Goal: Navigation & Orientation: Understand site structure

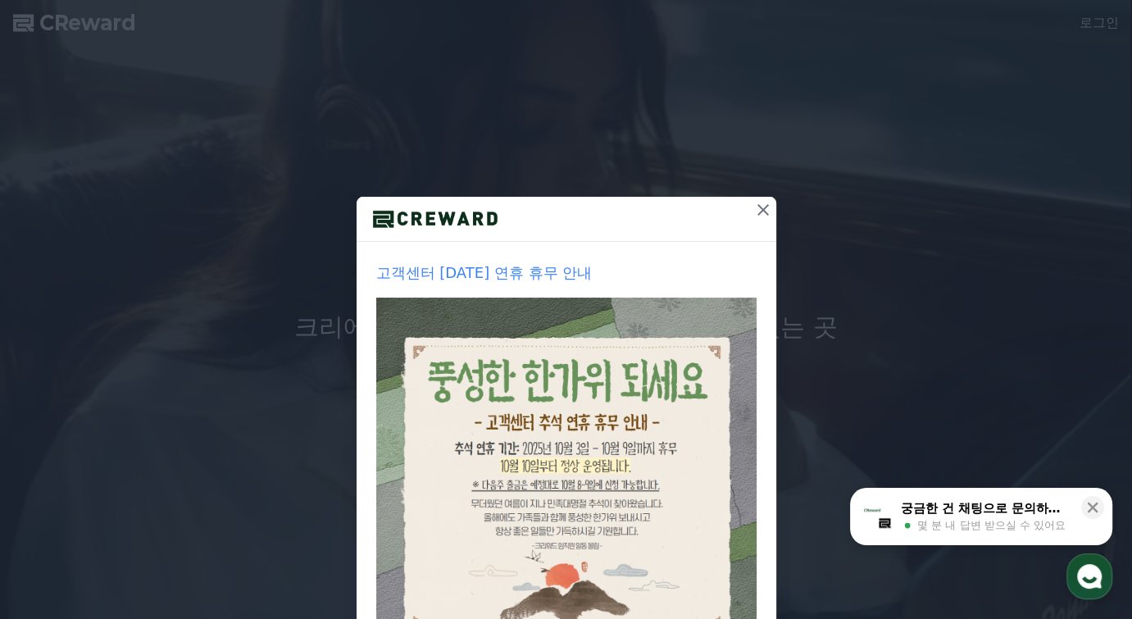
scroll to position [161, 0]
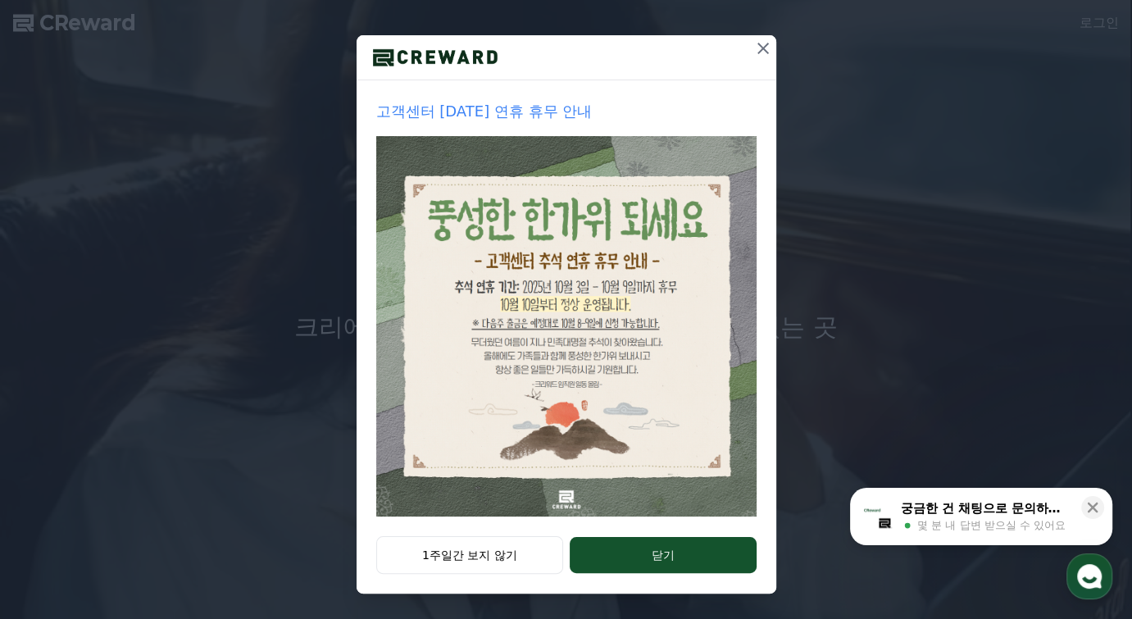
drag, startPoint x: 465, startPoint y: 553, endPoint x: 483, endPoint y: 534, distance: 25.5
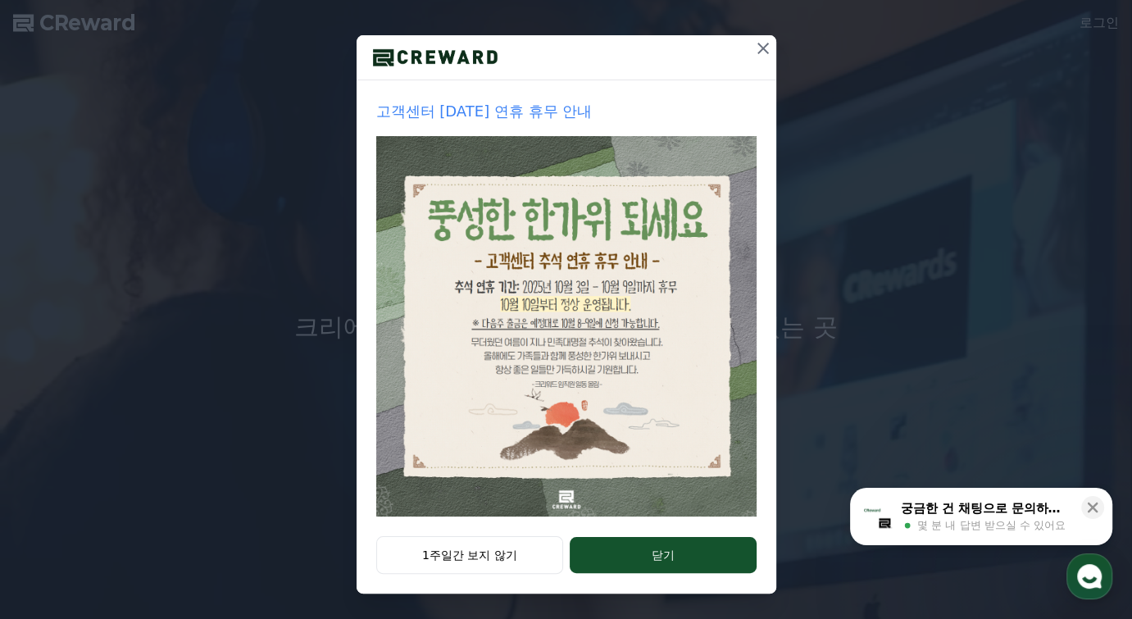
click at [465, 553] on button "1주일간 보지 않기" at bounding box center [470, 555] width 188 height 38
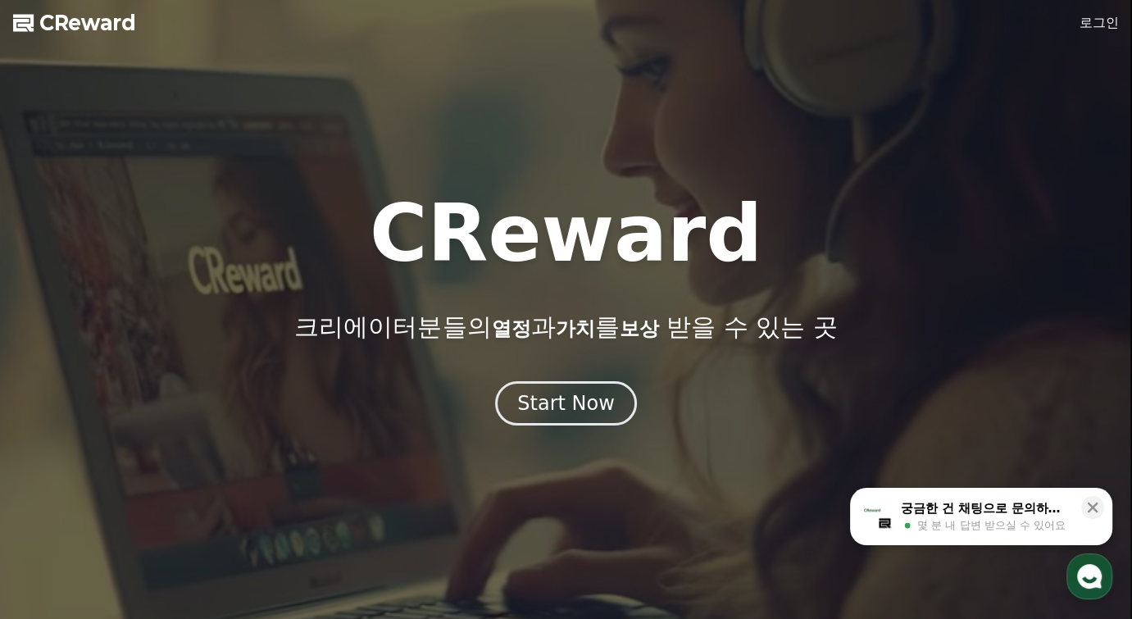
click at [1098, 23] on link "로그인" at bounding box center [1098, 23] width 39 height 20
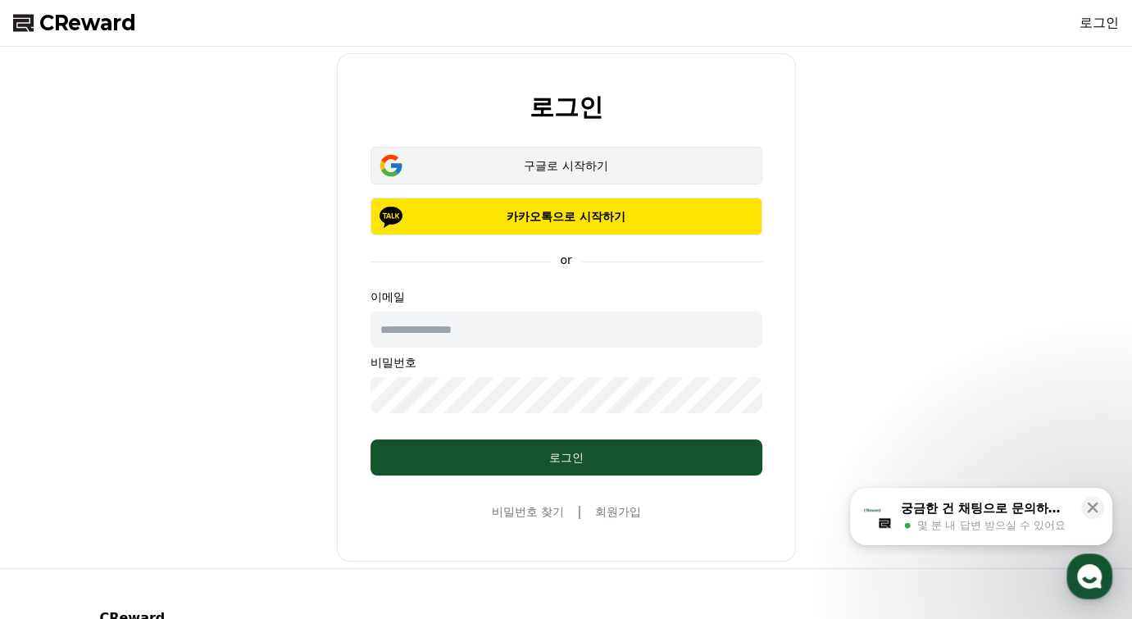
click at [562, 166] on div "구글로 시작하기" at bounding box center [566, 165] width 344 height 16
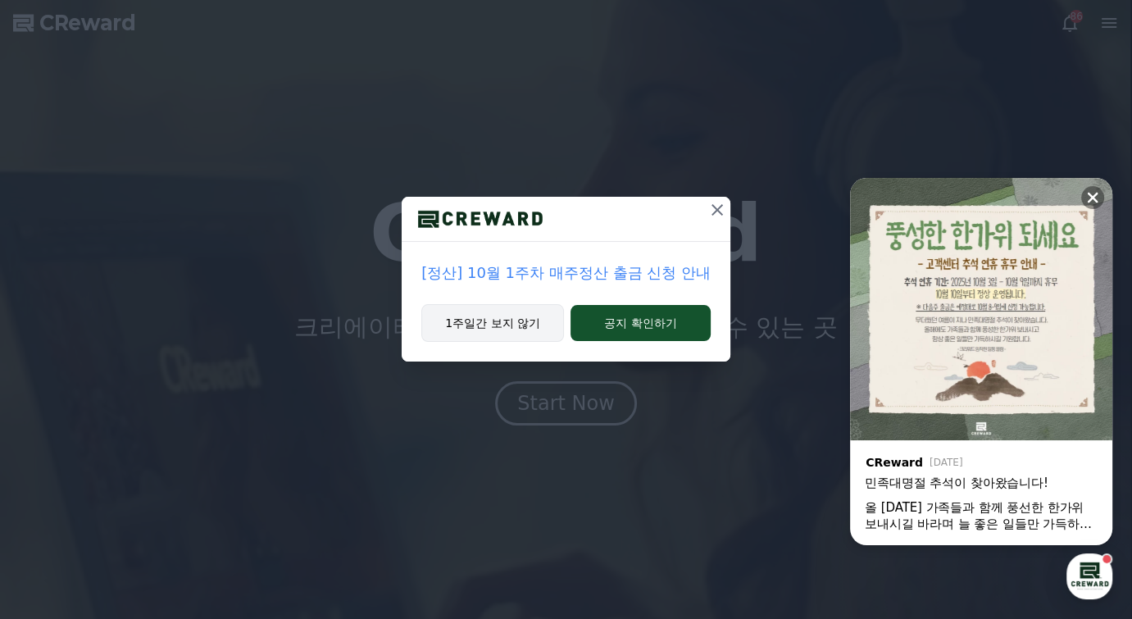
click at [493, 324] on button "1주일간 보지 않기" at bounding box center [492, 323] width 143 height 38
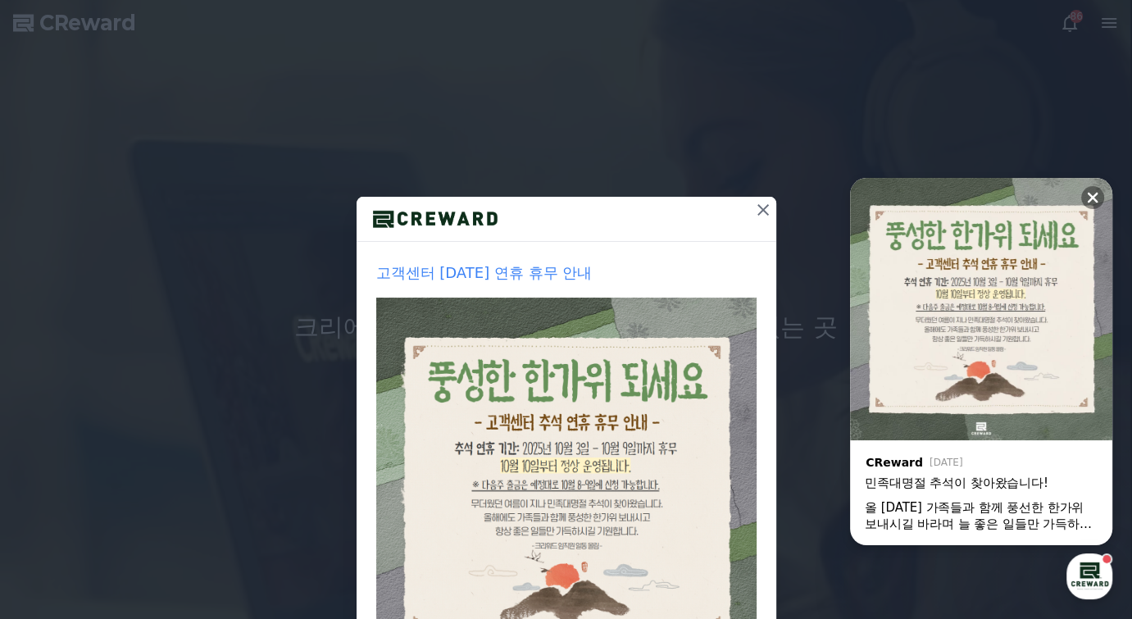
click at [764, 205] on icon at bounding box center [763, 210] width 20 height 20
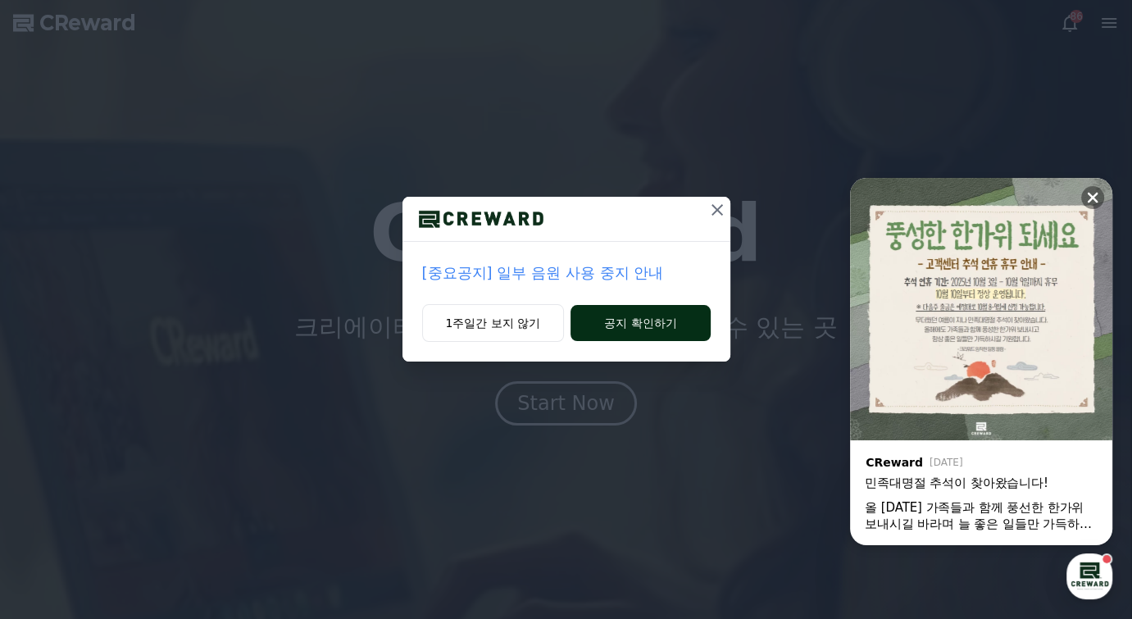
click at [644, 317] on button "공지 확인하기" at bounding box center [639, 323] width 139 height 36
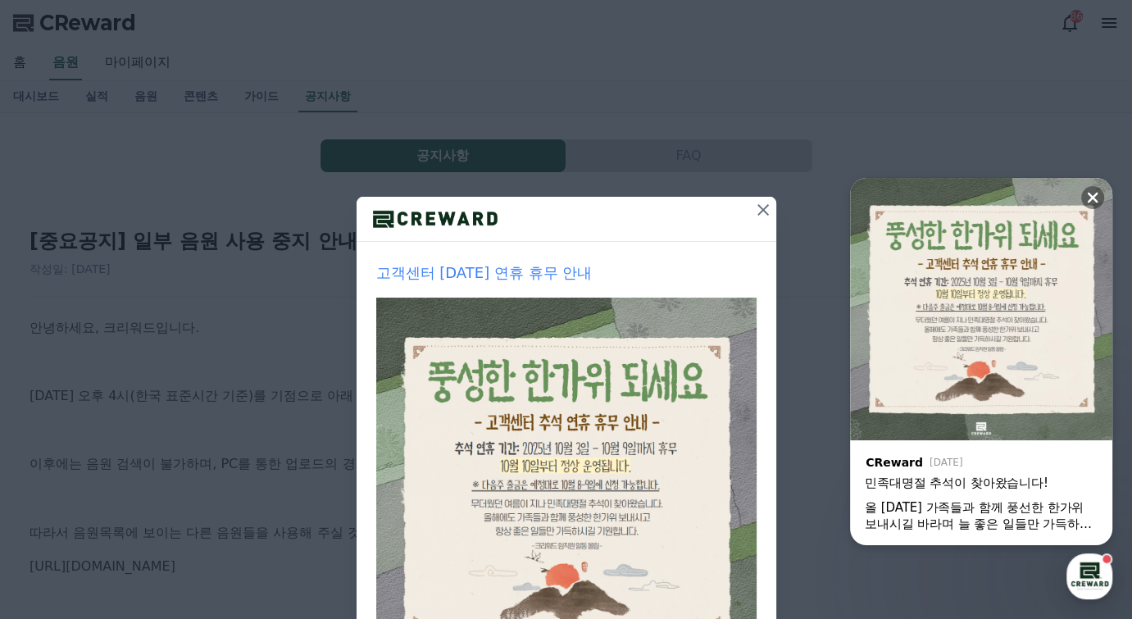
click at [758, 217] on icon at bounding box center [763, 210] width 20 height 20
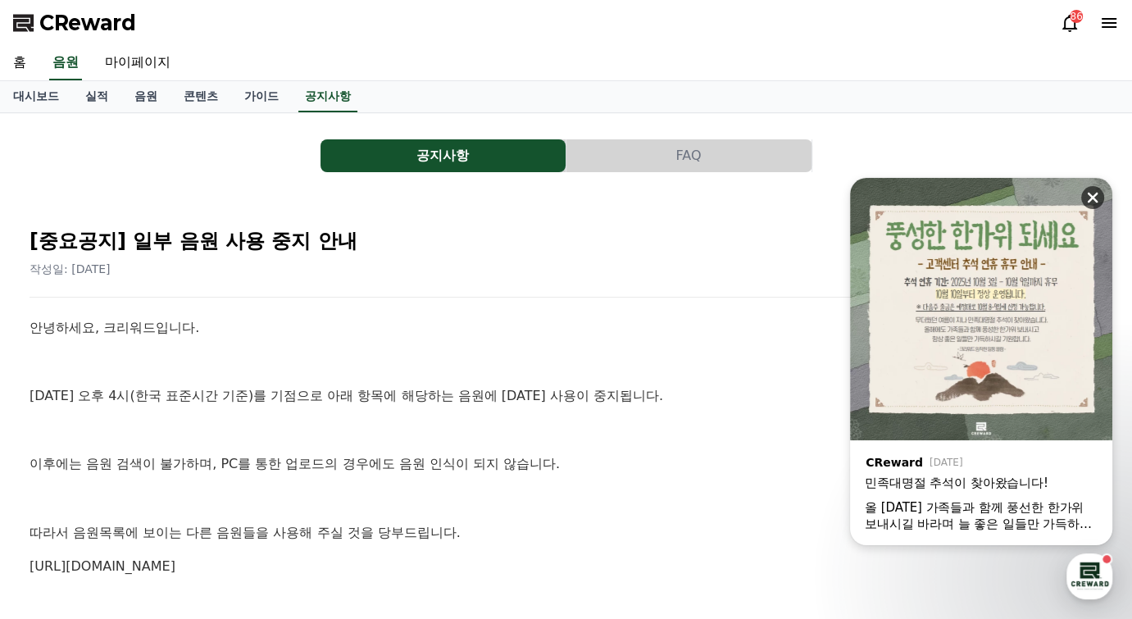
click at [1095, 198] on icon at bounding box center [1092, 197] width 16 height 16
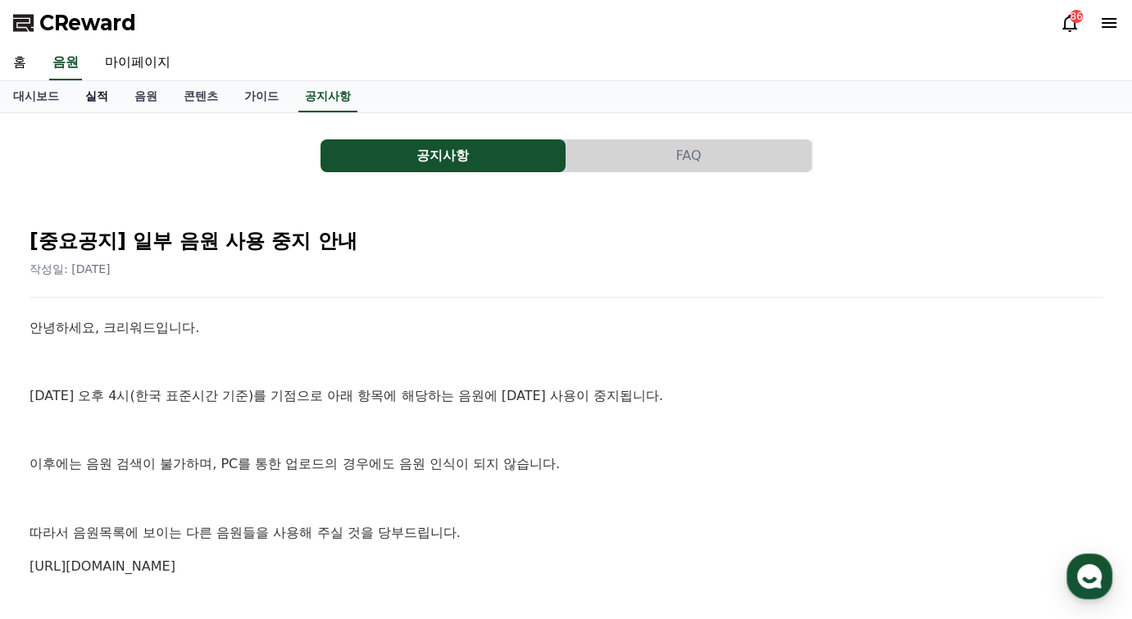
click at [102, 94] on link "실적" at bounding box center [96, 96] width 49 height 31
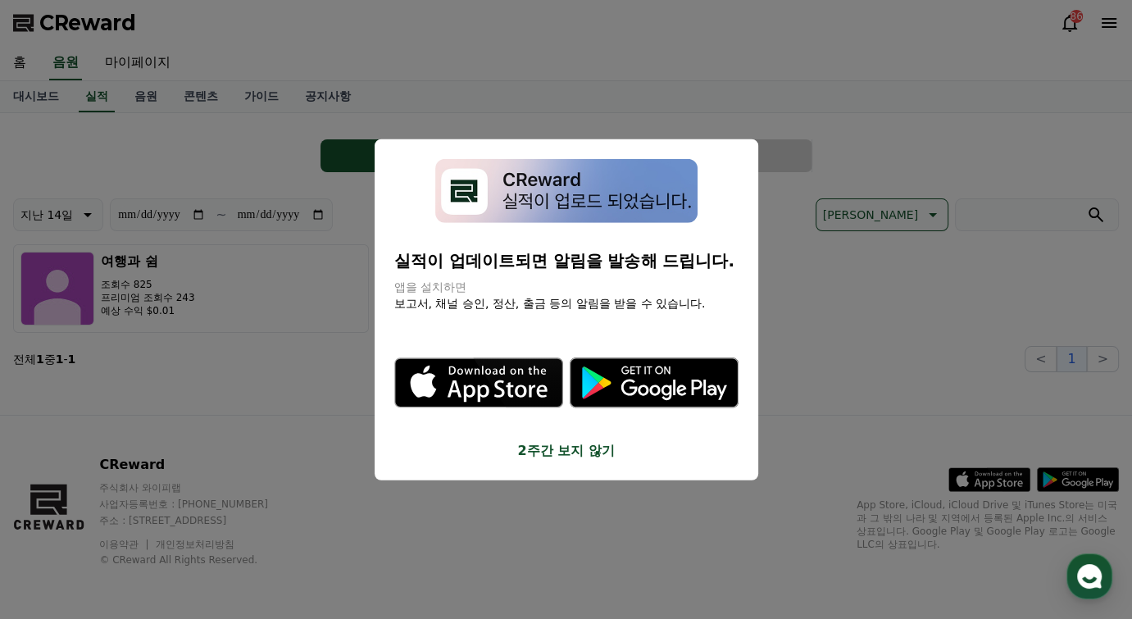
click at [545, 453] on button "2주간 보지 않기" at bounding box center [566, 451] width 344 height 20
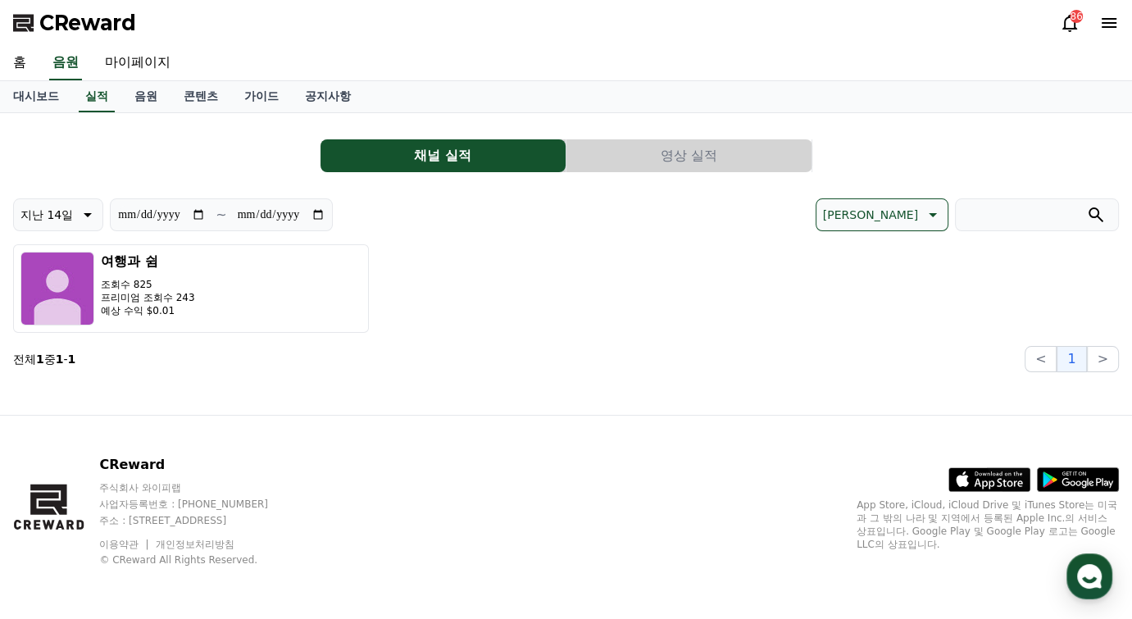
click at [92, 218] on icon at bounding box center [86, 215] width 20 height 20
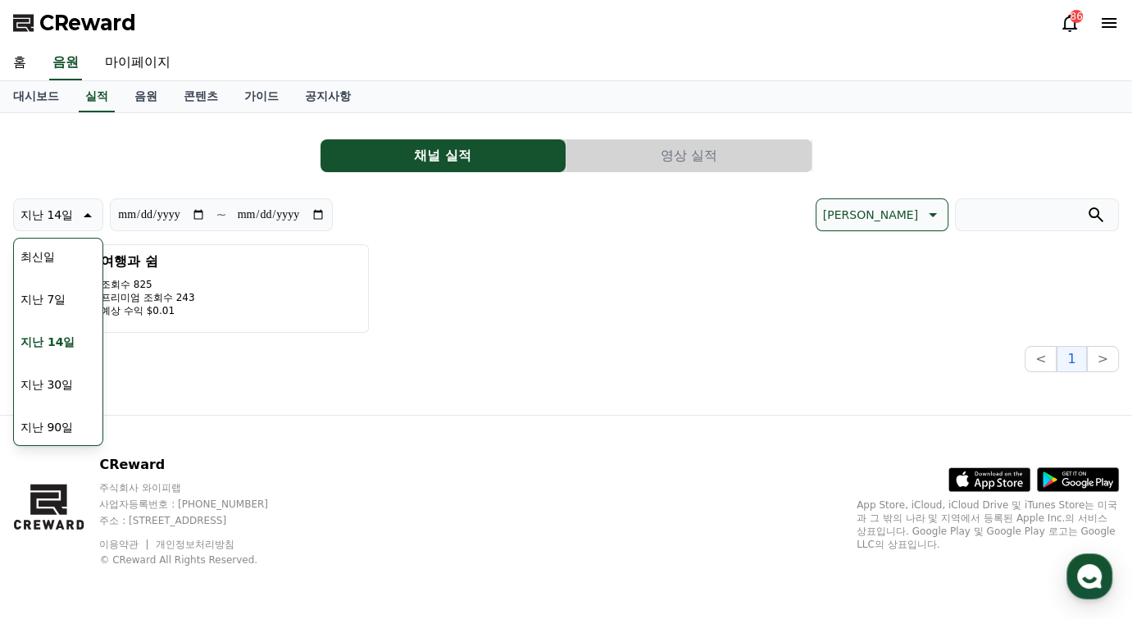
click at [57, 420] on button "지난 90일" at bounding box center [47, 427] width 66 height 36
type input "**********"
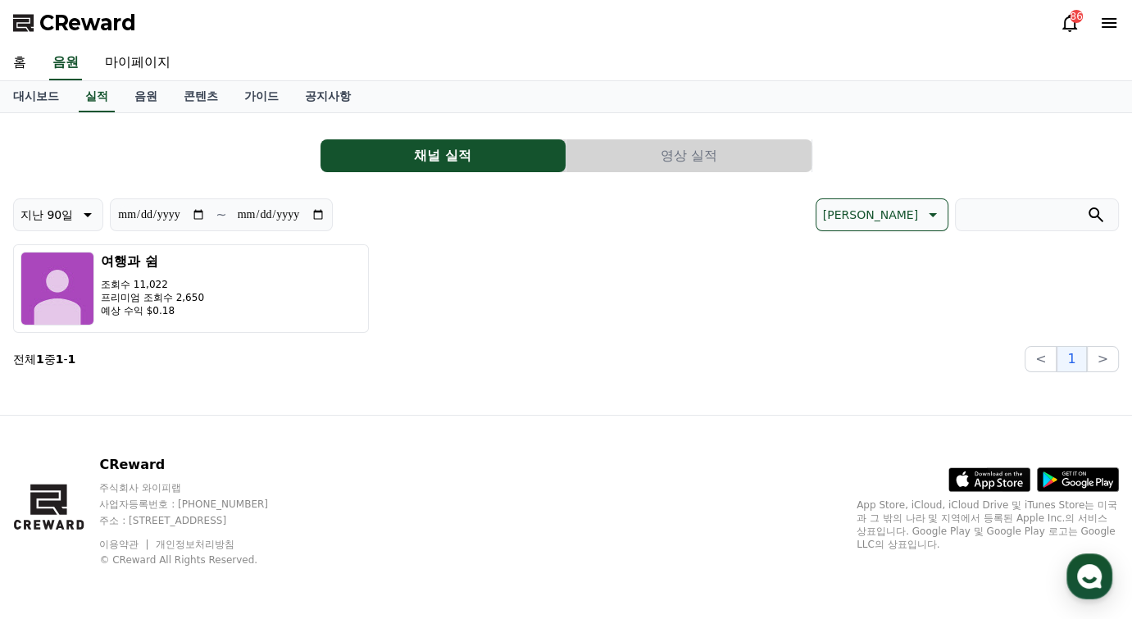
click at [282, 350] on section "전체 1 중 1 - 1 < 1 >" at bounding box center [565, 359] width 1105 height 26
click at [20, 99] on link "대시보드" at bounding box center [36, 96] width 72 height 31
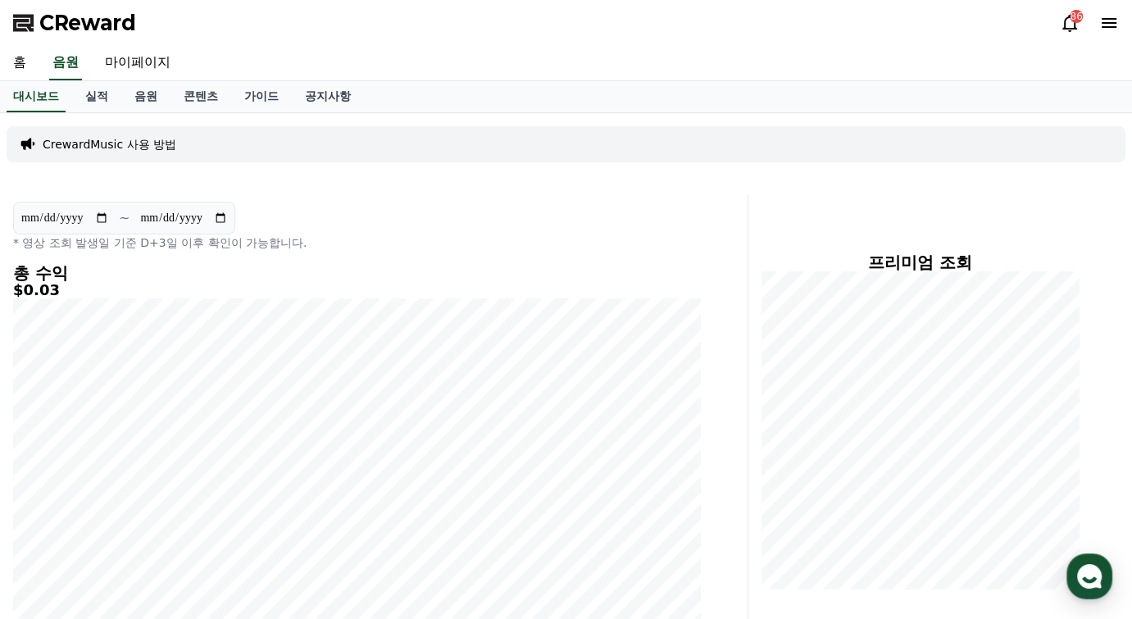
click at [102, 216] on input "**********" at bounding box center [64, 218] width 89 height 18
type input "**********"
drag, startPoint x: 388, startPoint y: 232, endPoint x: 403, endPoint y: 229, distance: 15.1
click at [399, 229] on div "**********" at bounding box center [357, 226] width 688 height 49
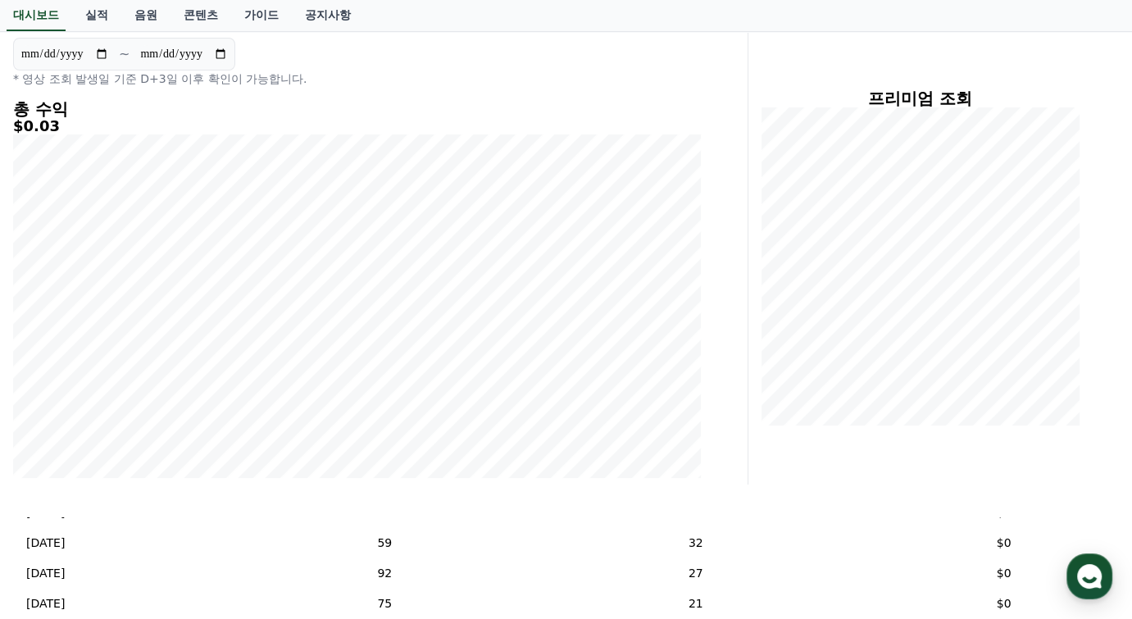
scroll to position [82, 0]
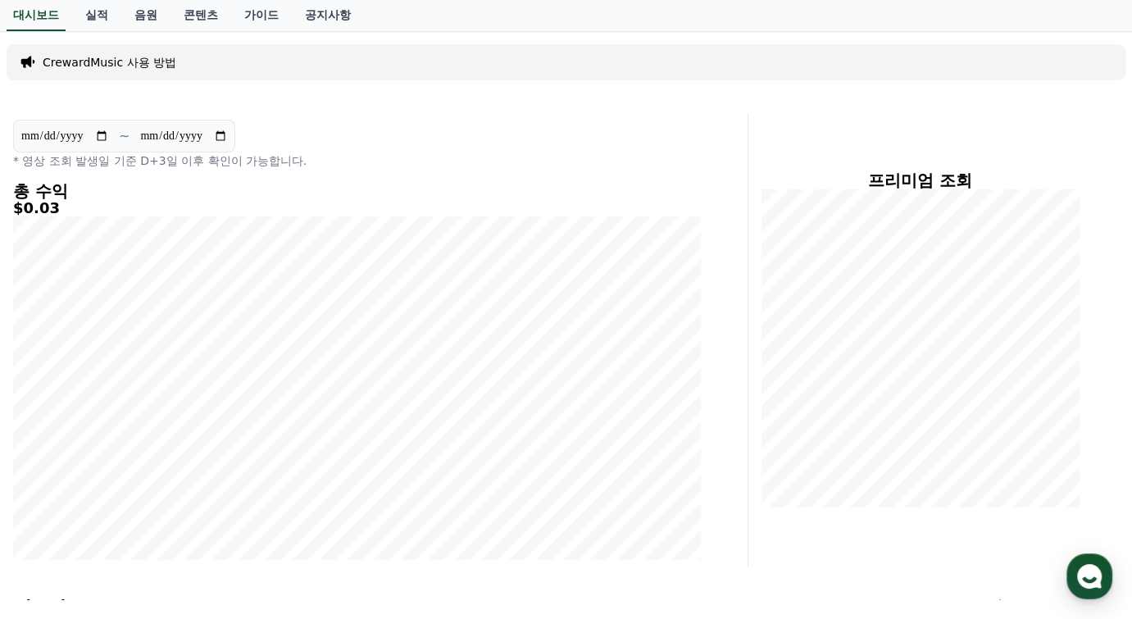
click at [385, 179] on div "**********" at bounding box center [357, 339] width 701 height 453
click at [170, 170] on div "**********" at bounding box center [357, 339] width 701 height 453
click at [573, 211] on h5 "$0.03" at bounding box center [357, 208] width 688 height 16
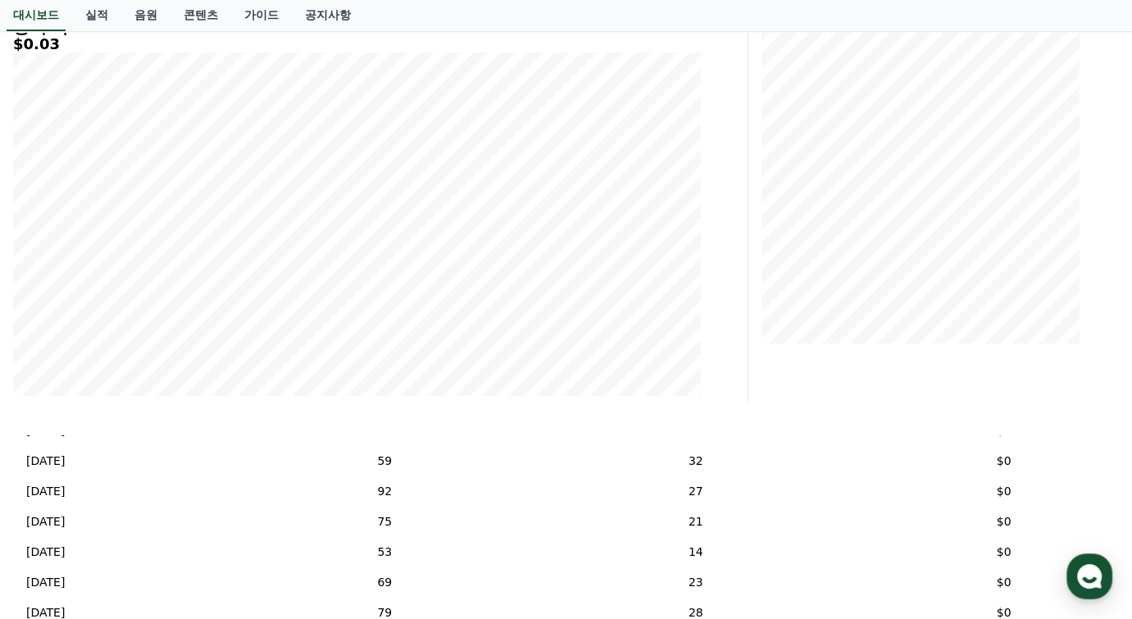
scroll to position [0, 0]
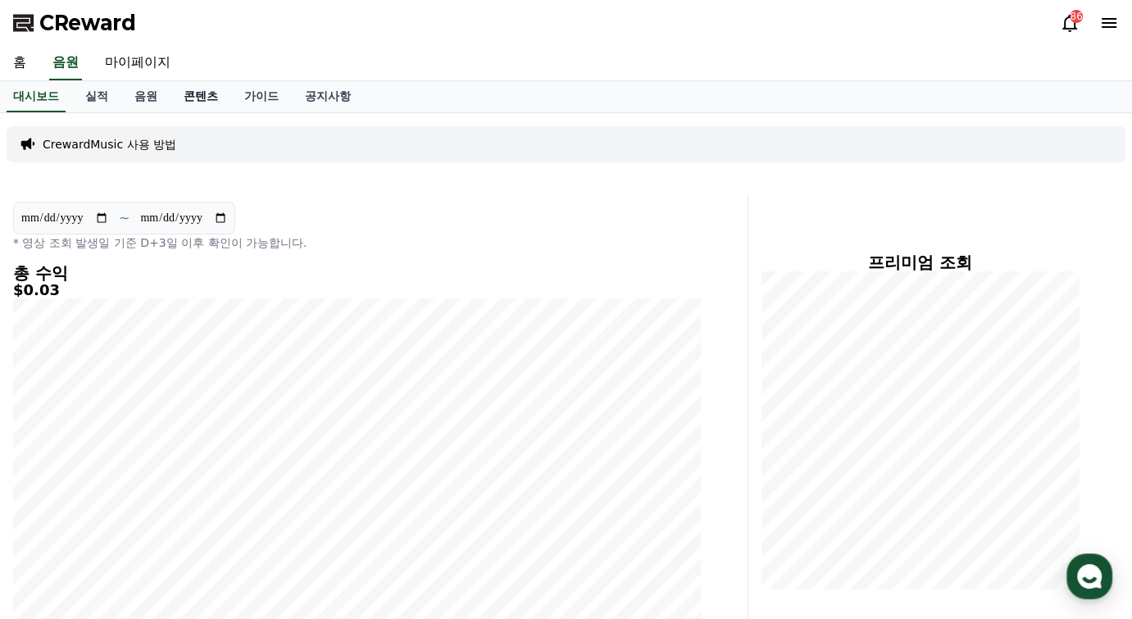
click at [226, 95] on link "콘텐츠" at bounding box center [200, 96] width 61 height 31
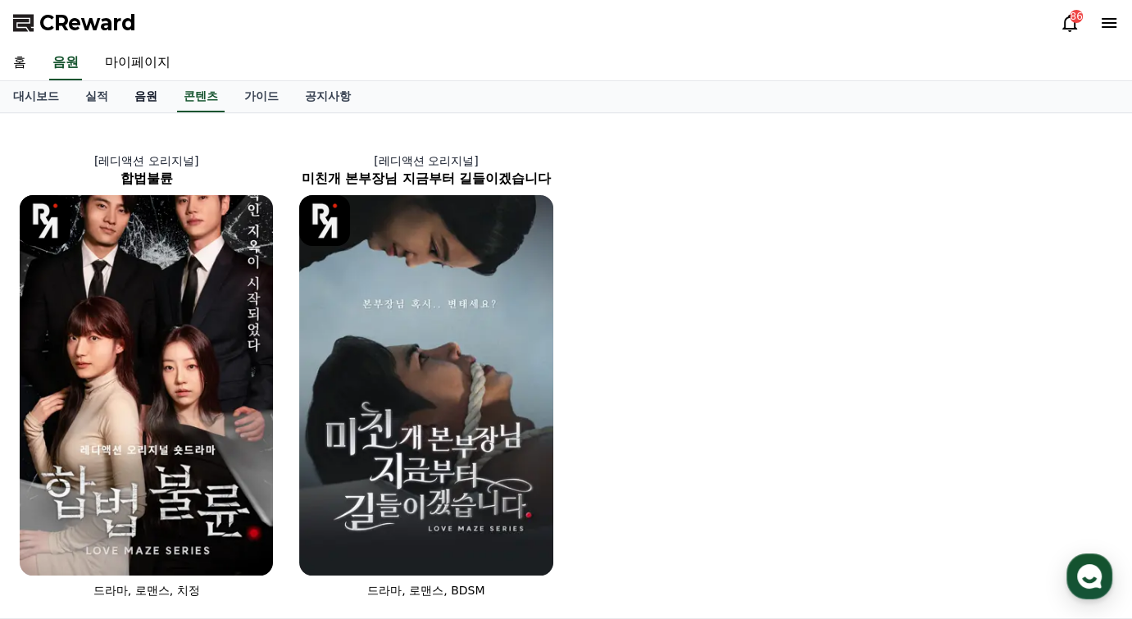
click at [152, 99] on link "음원" at bounding box center [145, 96] width 49 height 31
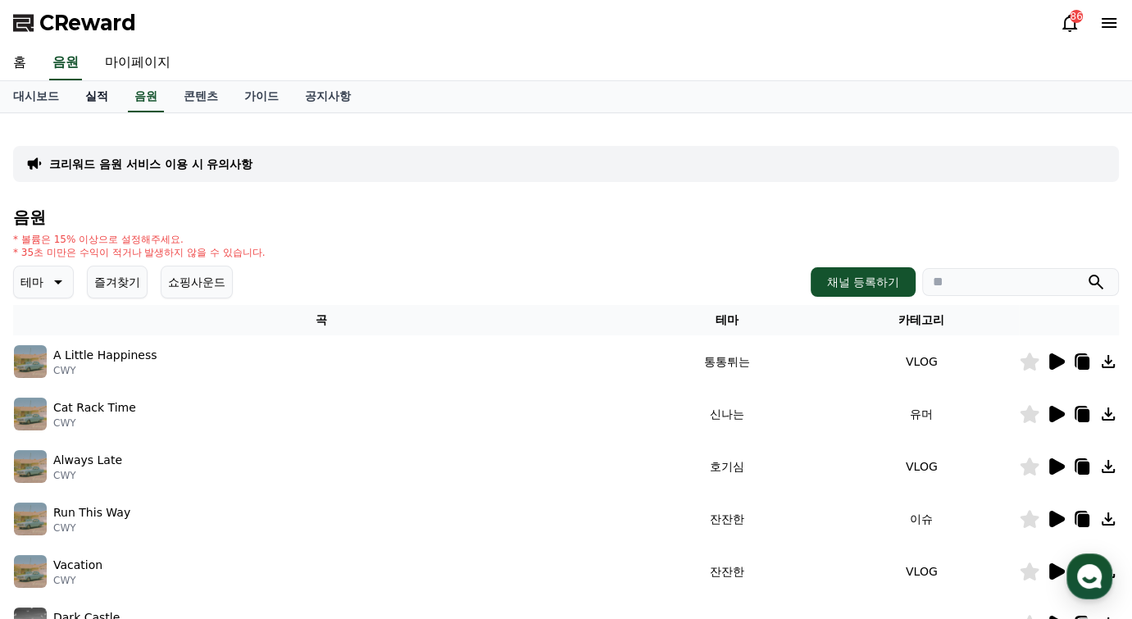
click at [94, 95] on link "실적" at bounding box center [96, 96] width 49 height 31
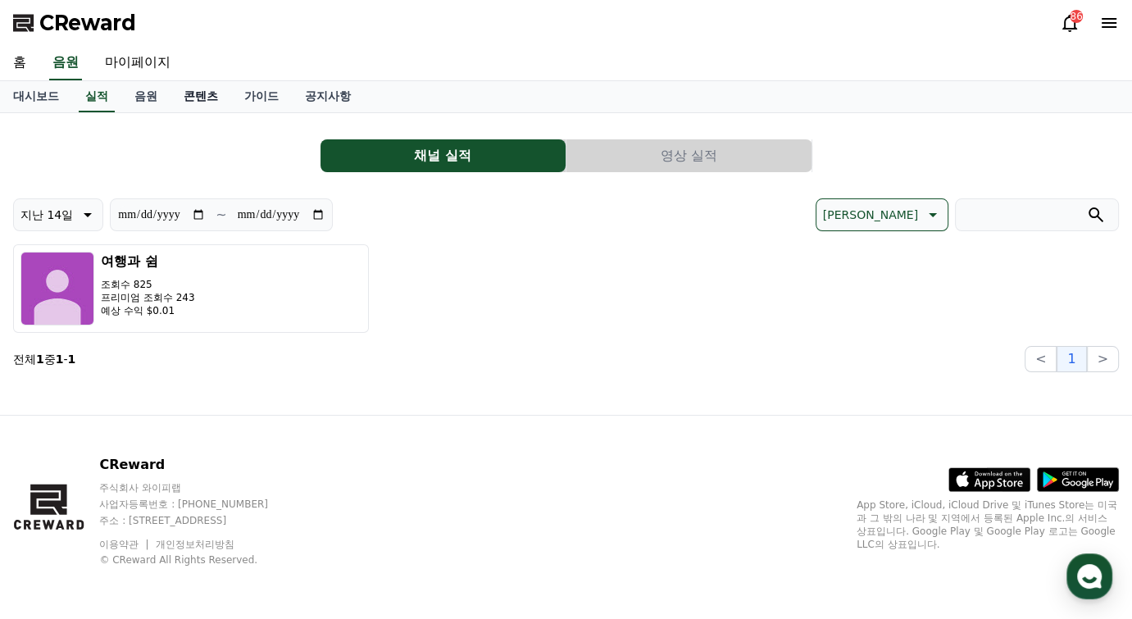
click at [199, 94] on link "콘텐츠" at bounding box center [200, 96] width 61 height 31
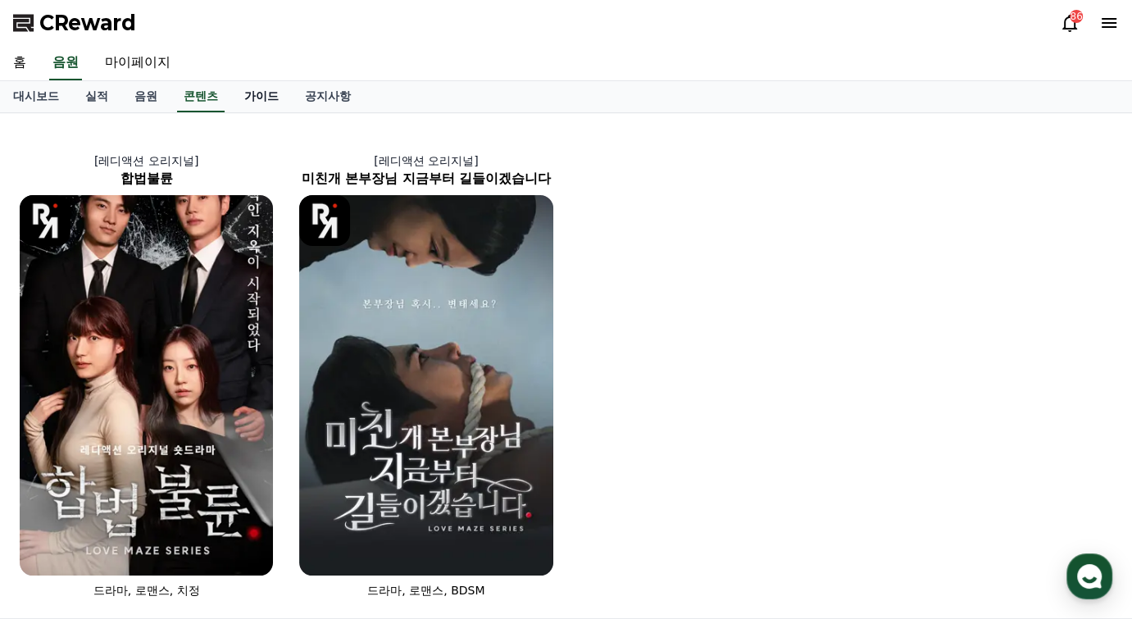
click at [256, 88] on link "가이드" at bounding box center [261, 96] width 61 height 31
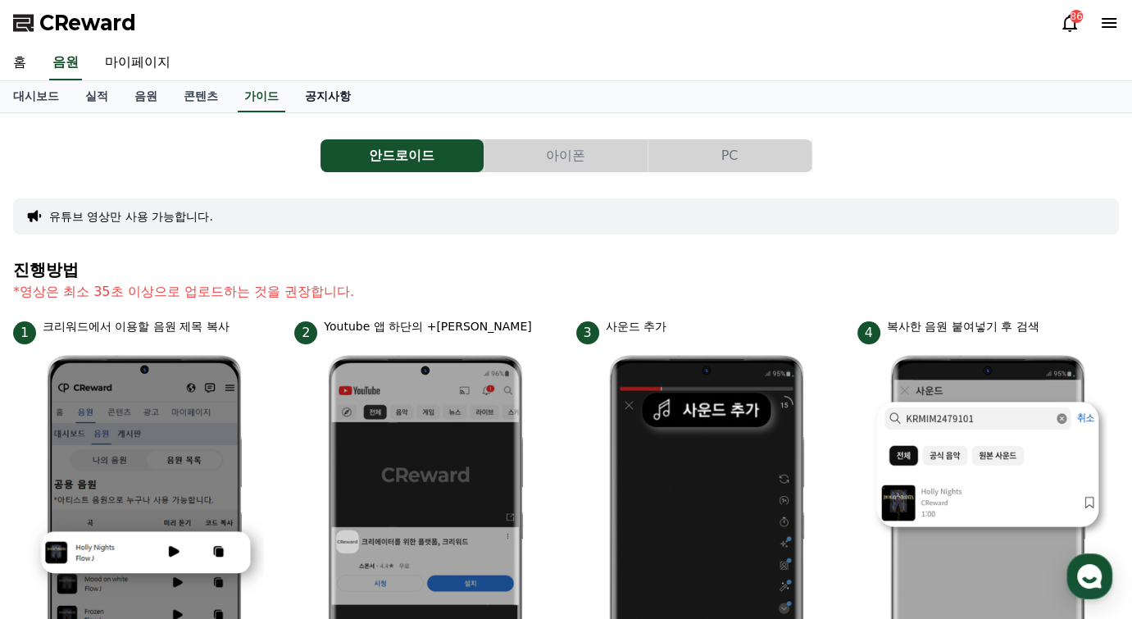
click at [328, 98] on link "공지사항" at bounding box center [328, 96] width 72 height 31
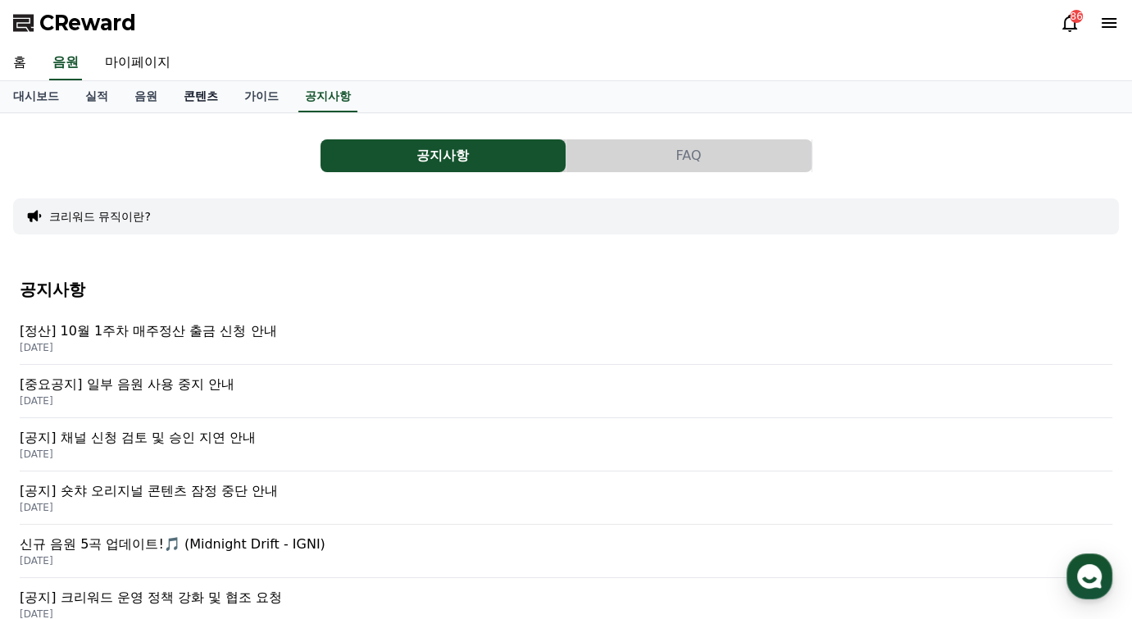
click at [194, 93] on link "콘텐츠" at bounding box center [200, 96] width 61 height 31
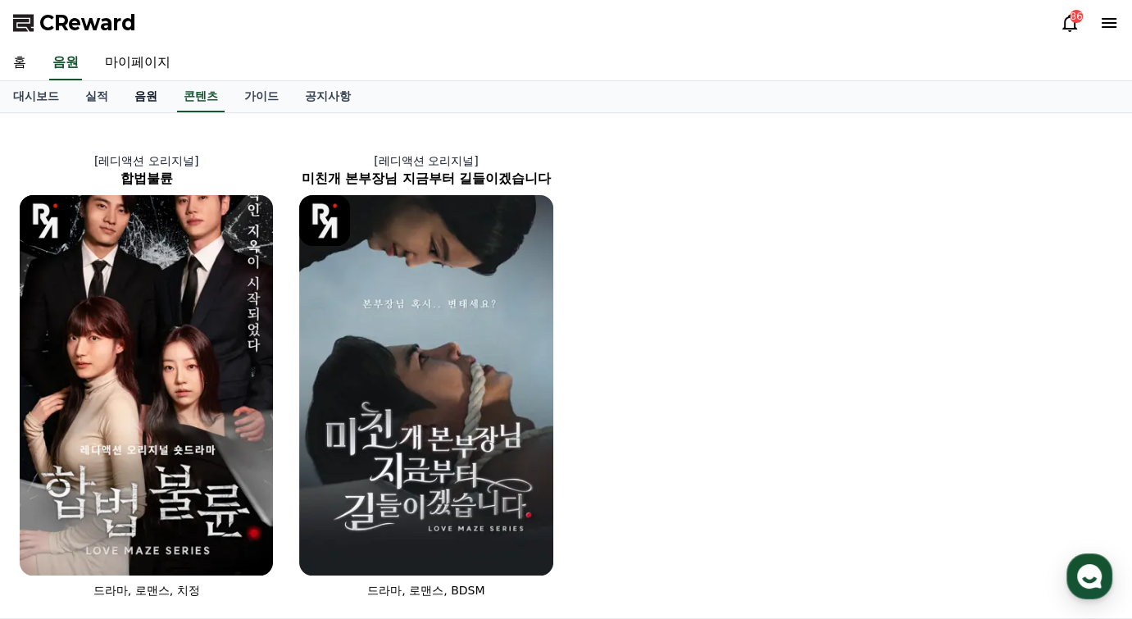
click at [144, 100] on link "음원" at bounding box center [145, 96] width 49 height 31
